Goal: Task Accomplishment & Management: Manage account settings

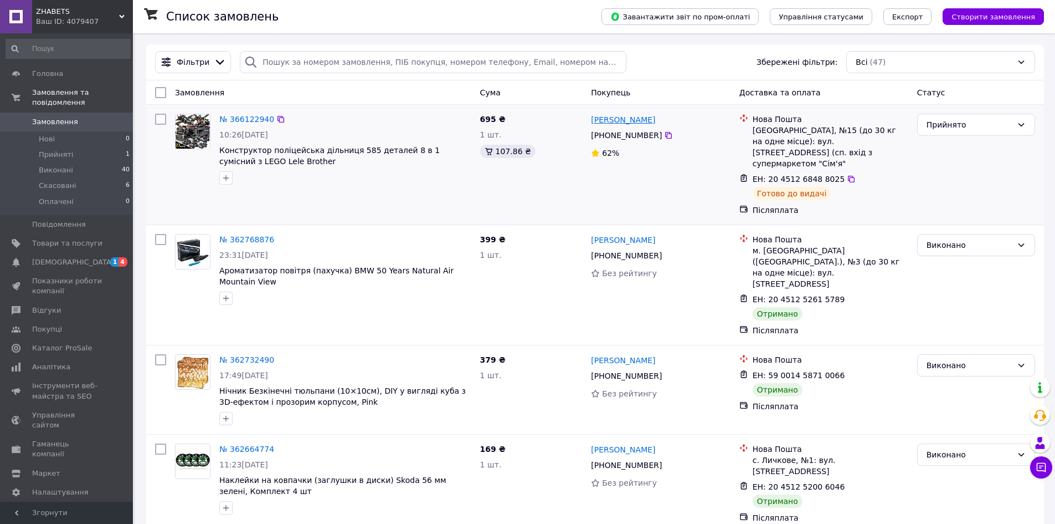
click at [624, 121] on link "[PERSON_NAME]" at bounding box center [623, 119] width 64 height 11
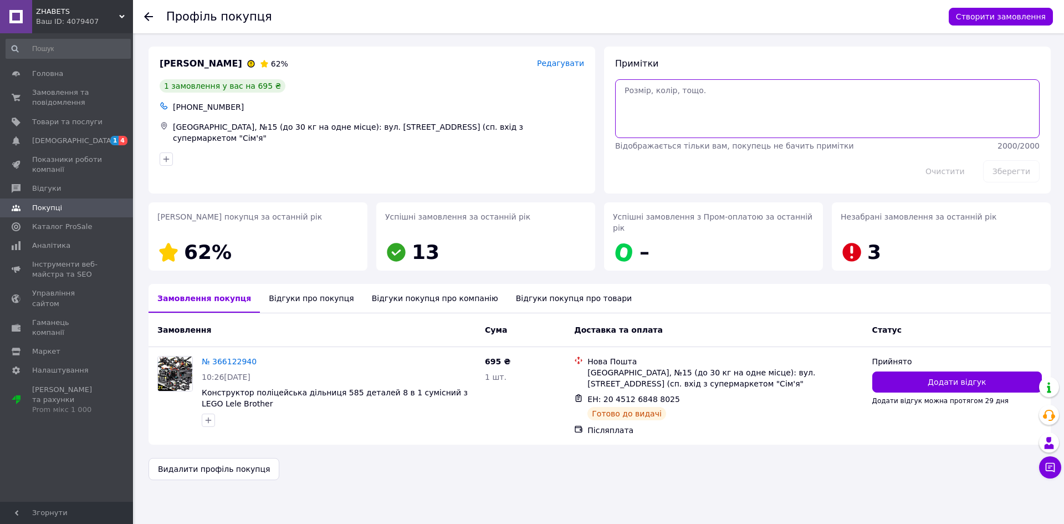
click at [679, 105] on textarea at bounding box center [827, 108] width 424 height 59
click at [702, 47] on div "Примітки Відображається тільки вам, покупець не бачить примітки 2000 / 2000 Очи…" at bounding box center [827, 120] width 447 height 147
click at [151, 14] on icon at bounding box center [148, 16] width 9 height 9
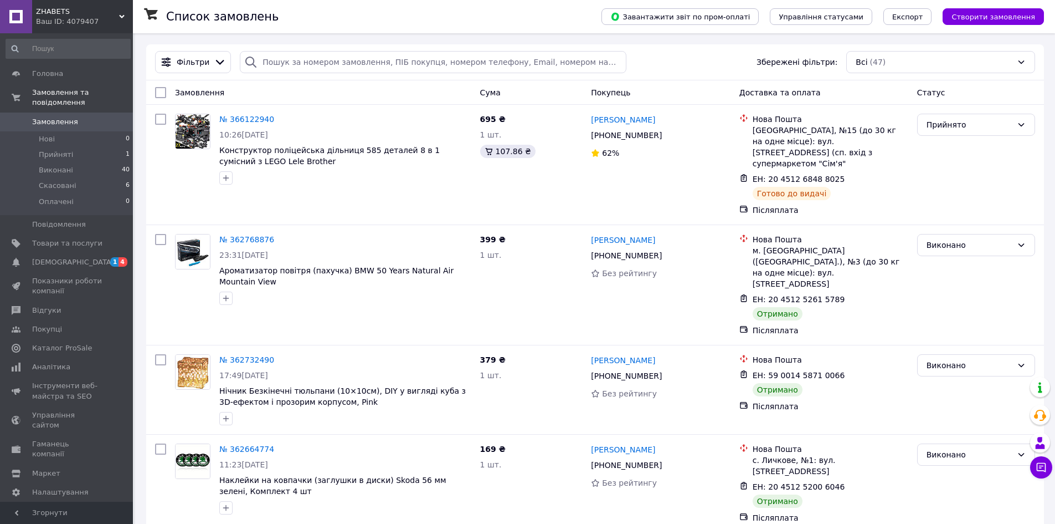
click at [61, 112] on link "Замовлення 0" at bounding box center [68, 121] width 136 height 19
click at [50, 242] on link "Товари та послуги" at bounding box center [68, 243] width 136 height 19
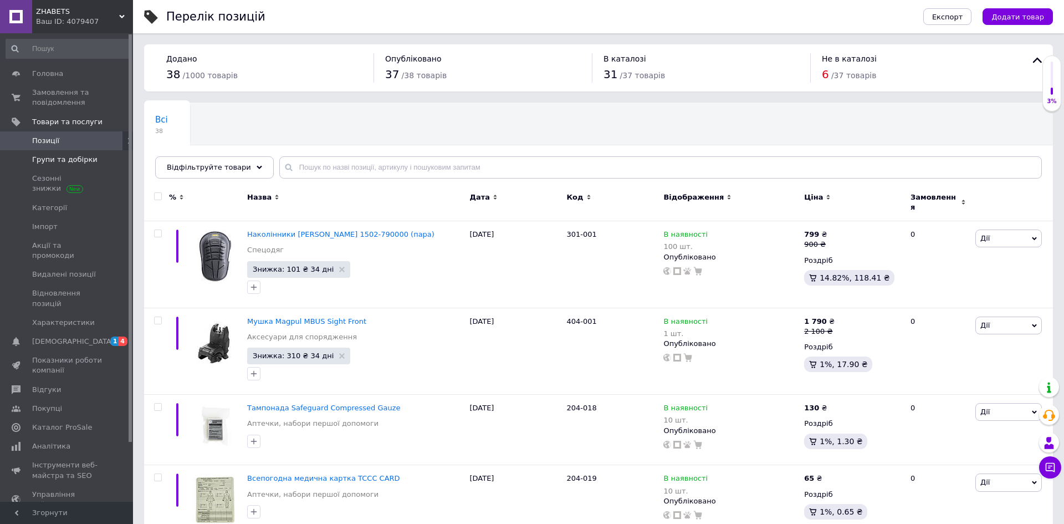
click at [76, 160] on span "Групи та добірки" at bounding box center [64, 160] width 65 height 10
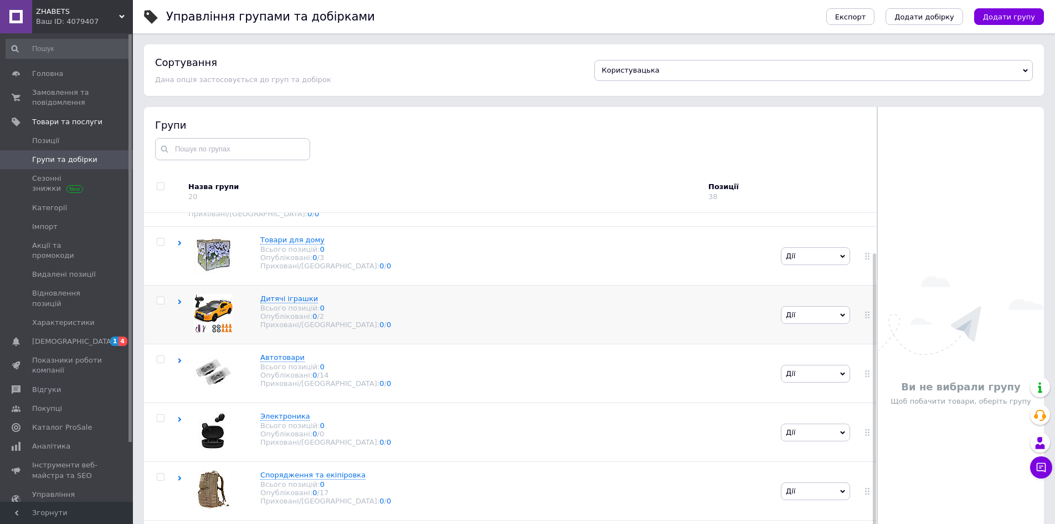
scroll to position [63, 0]
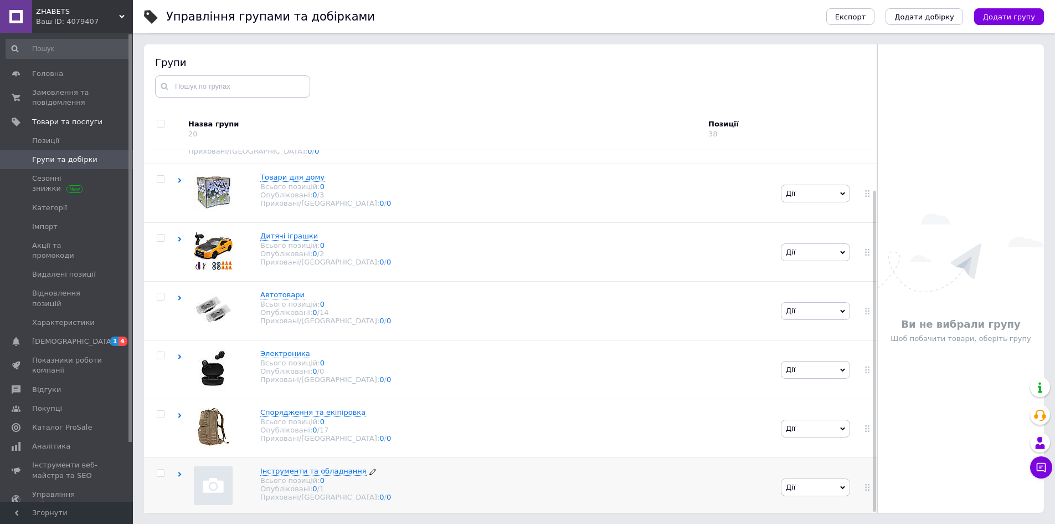
click at [370, 469] on use at bounding box center [373, 472] width 6 height 6
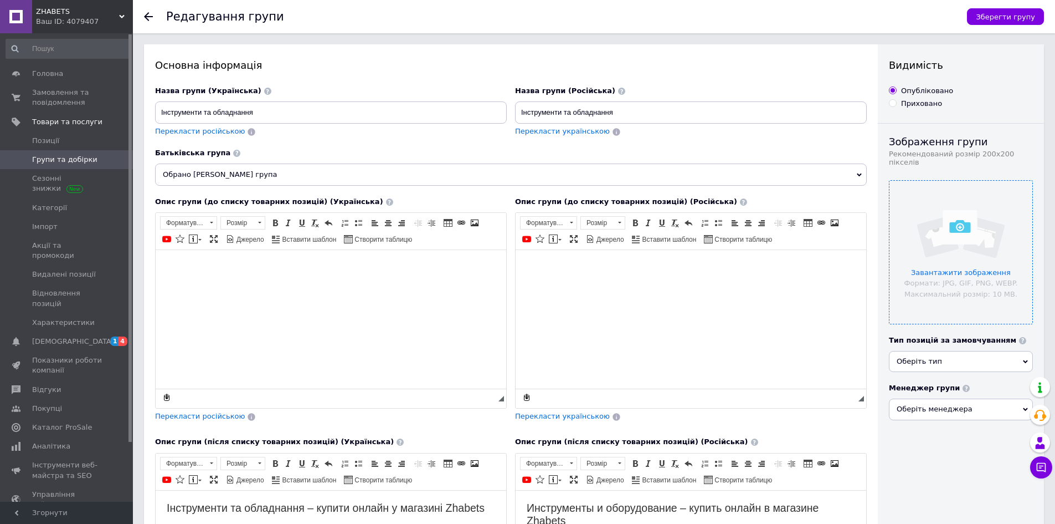
click at [953, 223] on input "file" at bounding box center [961, 252] width 143 height 143
drag, startPoint x: 437, startPoint y: 23, endPoint x: 535, endPoint y: 2, distance: 100.8
click at [440, 23] on div "Редагування групи" at bounding box center [561, 16] width 790 height 33
click at [957, 229] on input "file" at bounding box center [961, 252] width 143 height 143
click at [977, 358] on span "Оберіть тип" at bounding box center [961, 361] width 144 height 21
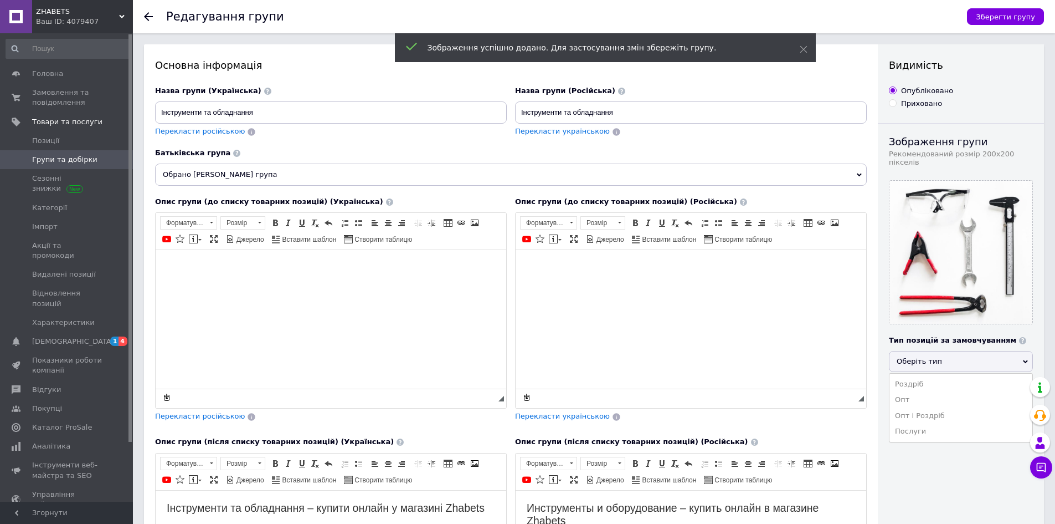
click at [970, 353] on span "Оберіть тип" at bounding box center [961, 361] width 144 height 21
click at [980, 401] on span "Оберіть менеджера" at bounding box center [961, 408] width 144 height 21
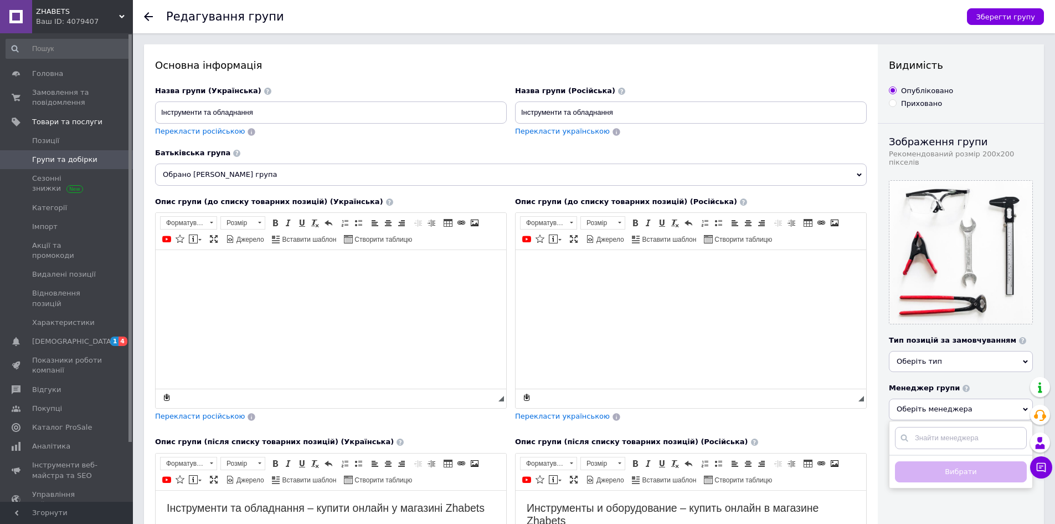
click at [979, 400] on span "Оберіть менеджера" at bounding box center [961, 408] width 144 height 21
click at [1016, 18] on span "Зберегти групу" at bounding box center [1005, 17] width 59 height 8
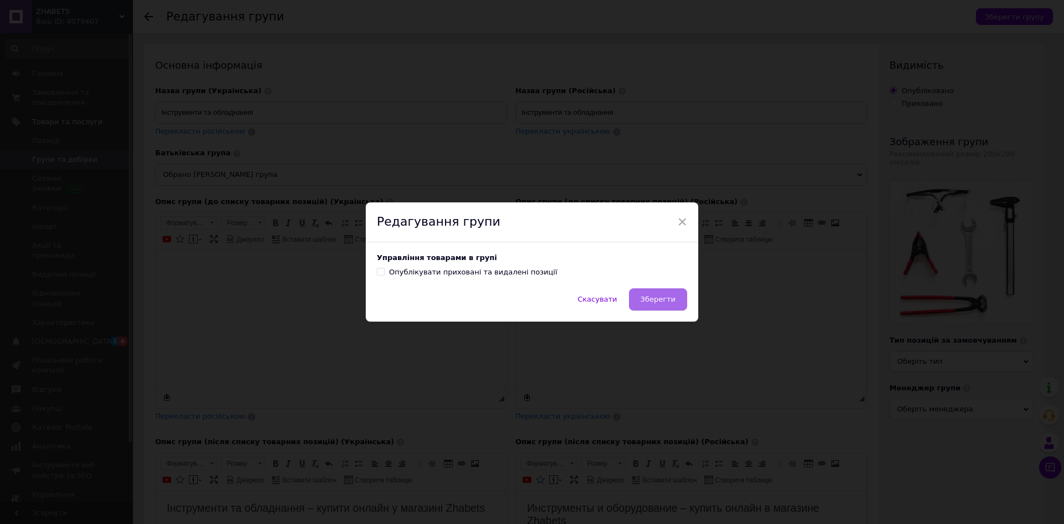
click at [671, 303] on span "Зберегти" at bounding box center [657, 299] width 35 height 8
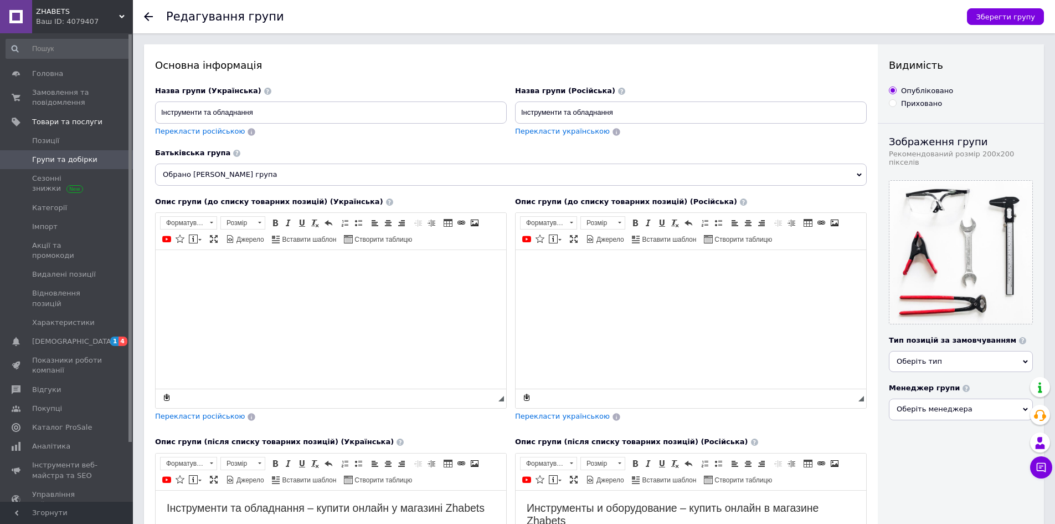
click at [52, 157] on span "Групи та добірки" at bounding box center [64, 160] width 65 height 10
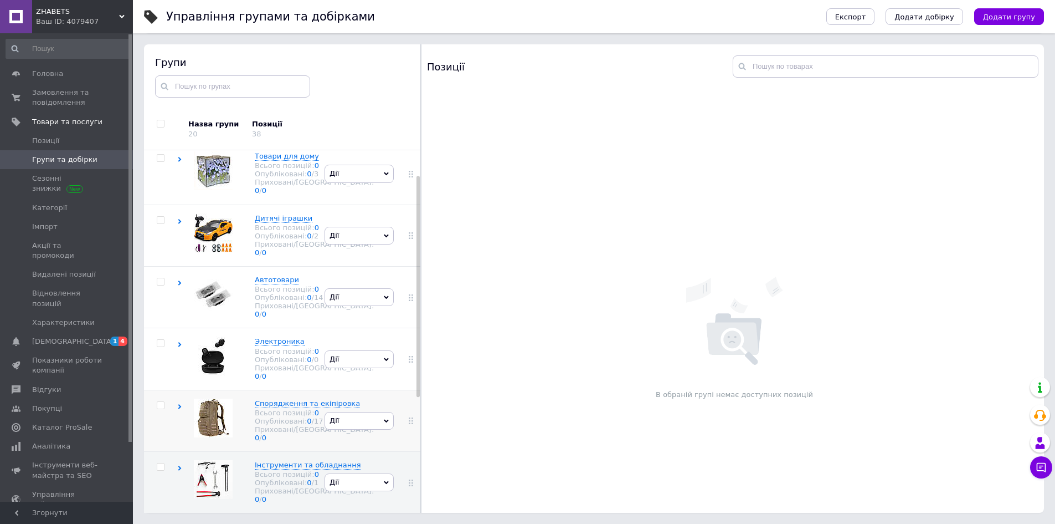
scroll to position [229, 0]
click at [179, 465] on use at bounding box center [179, 467] width 3 height 5
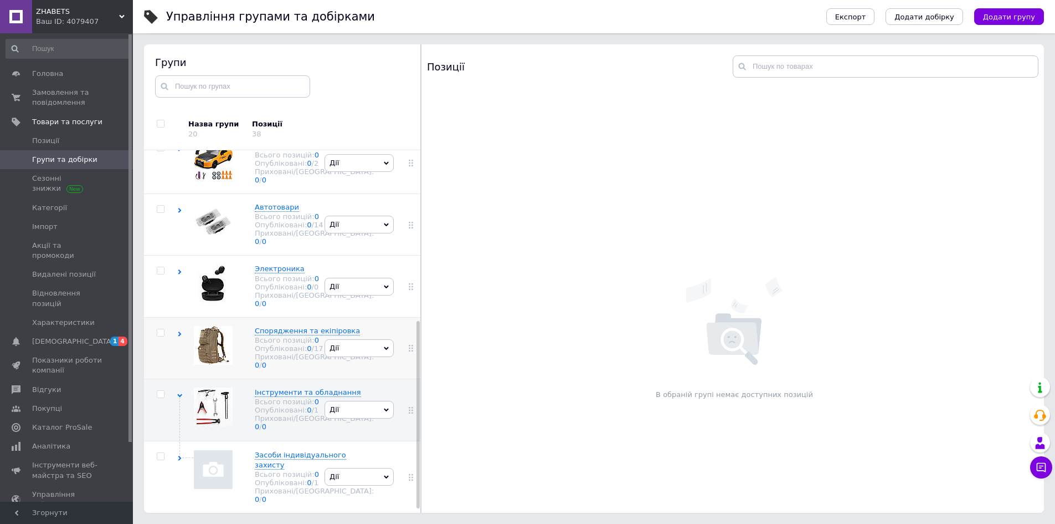
scroll to position [335, 0]
click at [287, 461] on icon at bounding box center [290, 464] width 7 height 7
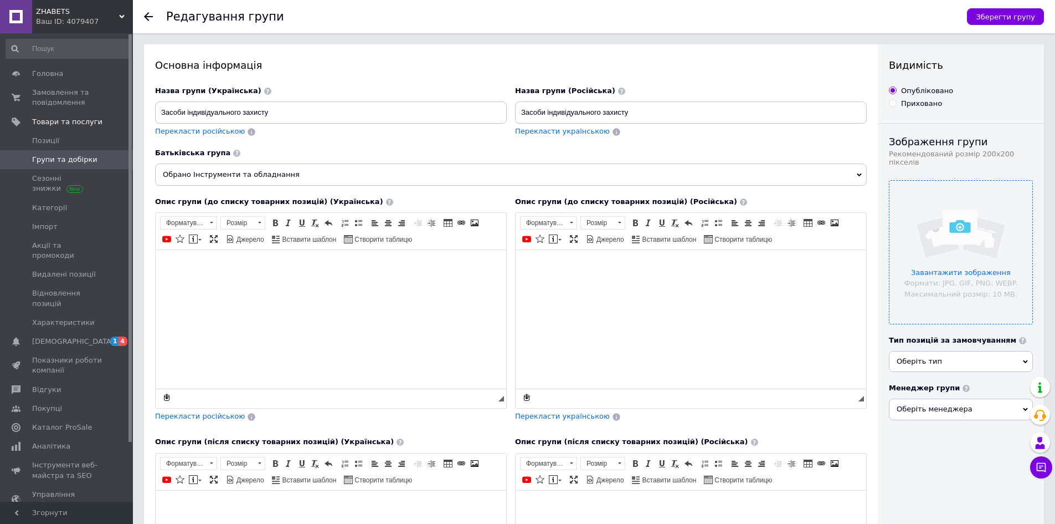
click at [961, 225] on input "file" at bounding box center [961, 252] width 143 height 143
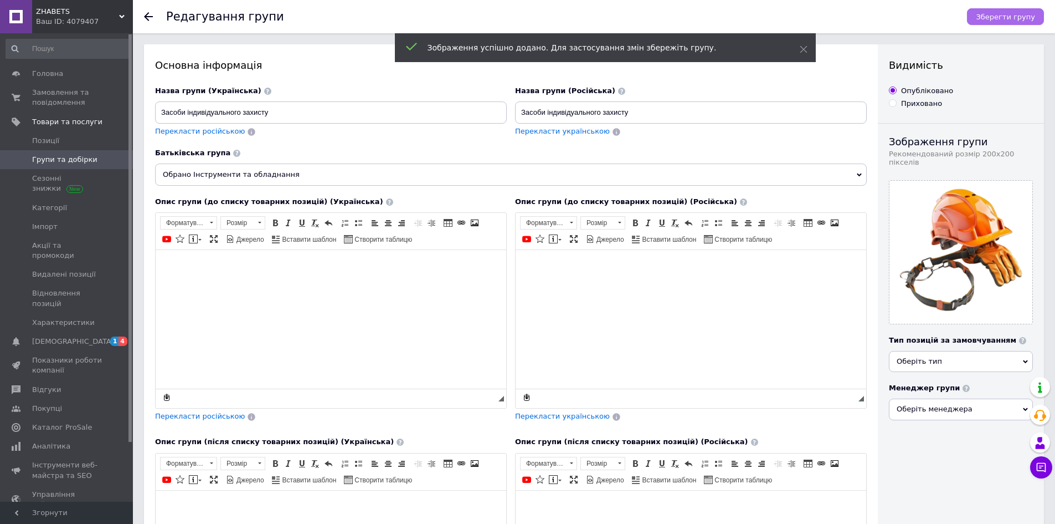
click at [998, 14] on span "Зберегти групу" at bounding box center [1005, 17] width 59 height 8
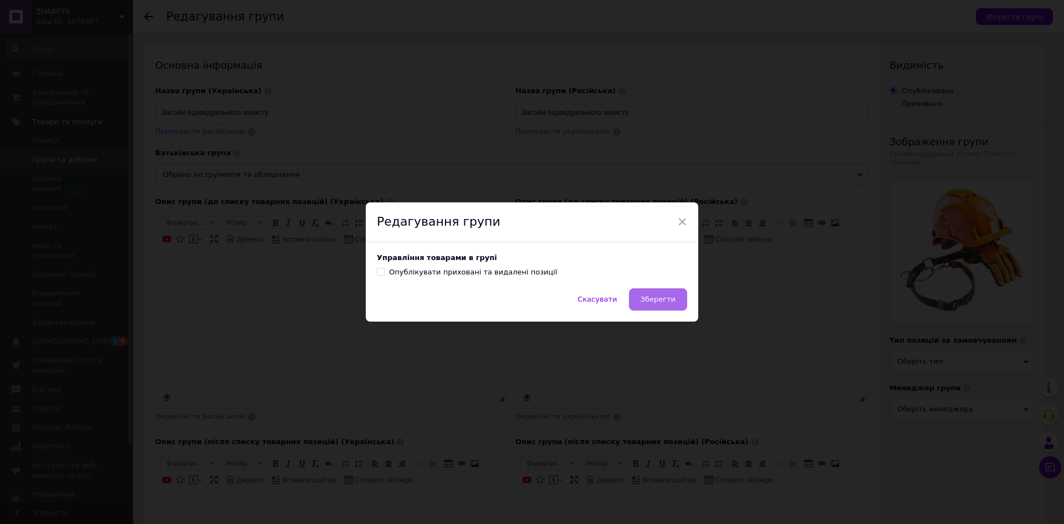
click at [655, 301] on span "Зберегти" at bounding box center [657, 299] width 35 height 8
